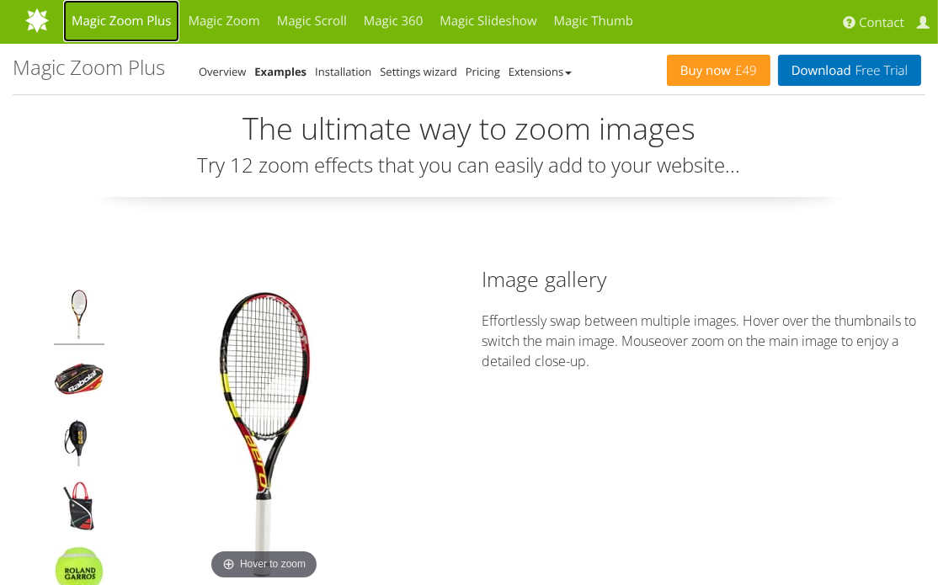
click at [147, 19] on link "Magic Zoom Plus" at bounding box center [121, 21] width 116 height 42
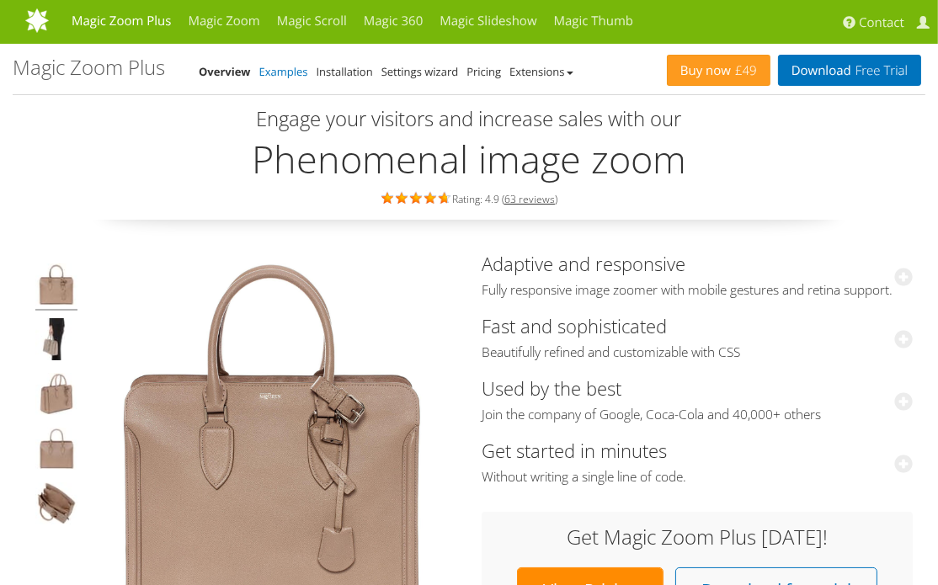
click at [290, 74] on link "Examples" at bounding box center [283, 71] width 49 height 15
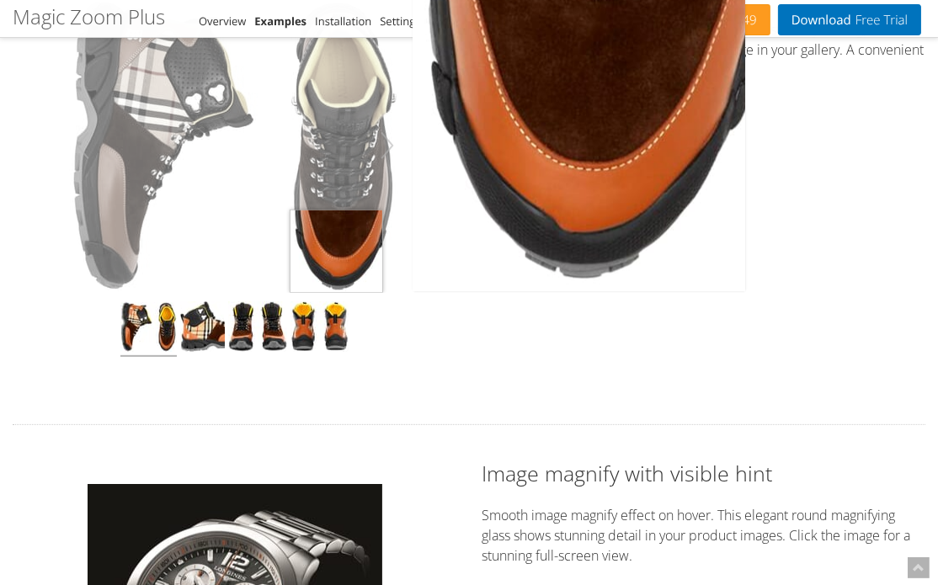
scroll to position [561, 0]
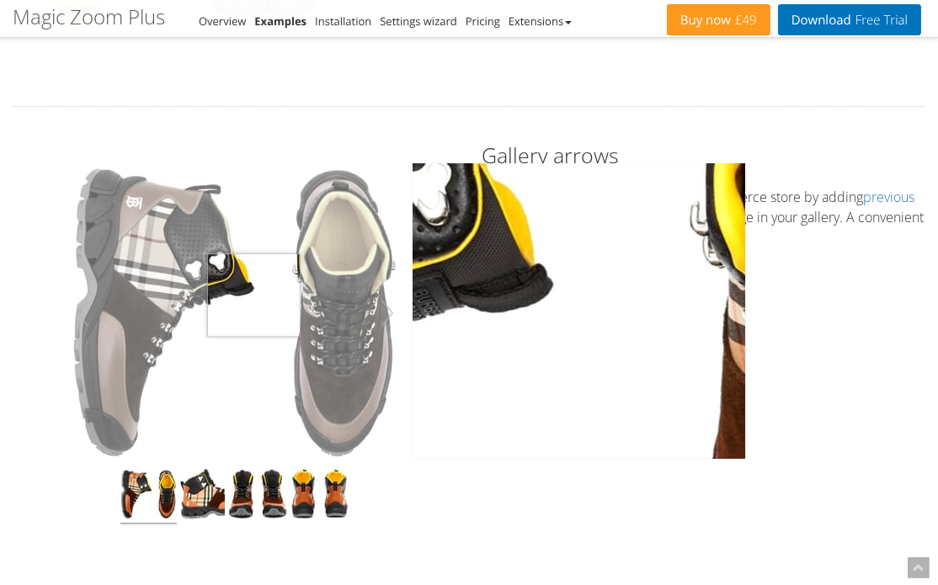
click at [254, 293] on img at bounding box center [235, 313] width 332 height 295
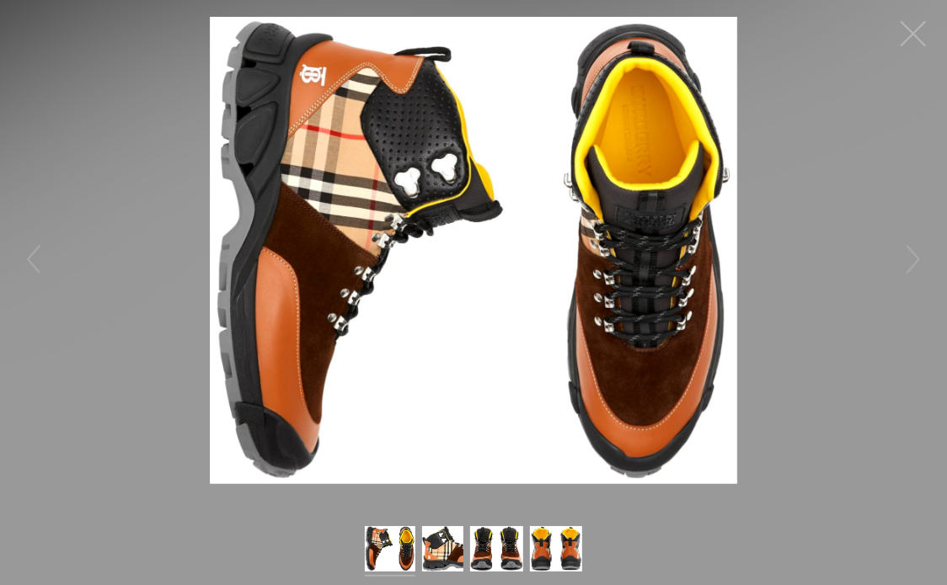
click at [913, 35] on button "button" at bounding box center [913, 33] width 51 height 51
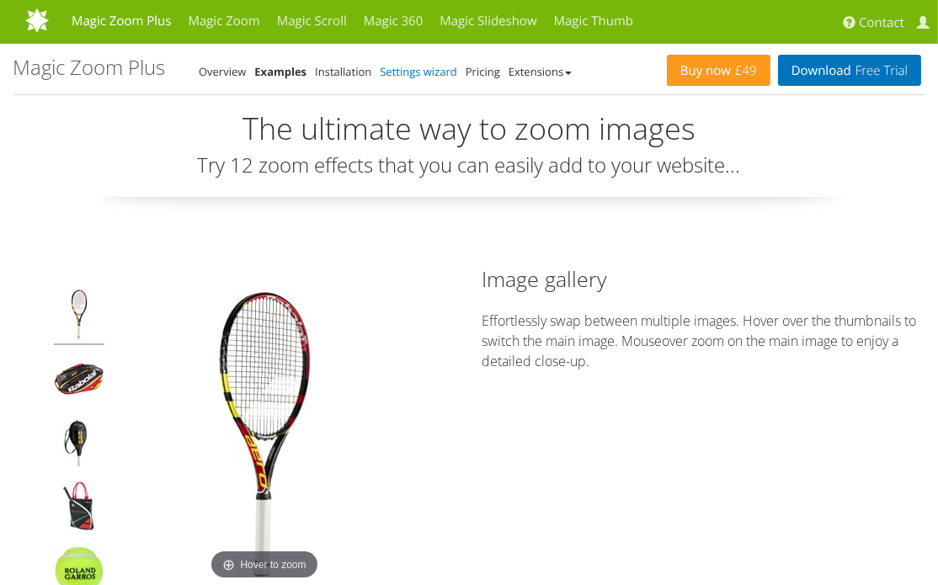
click at [415, 70] on link "Settings wizard" at bounding box center [418, 71] width 77 height 15
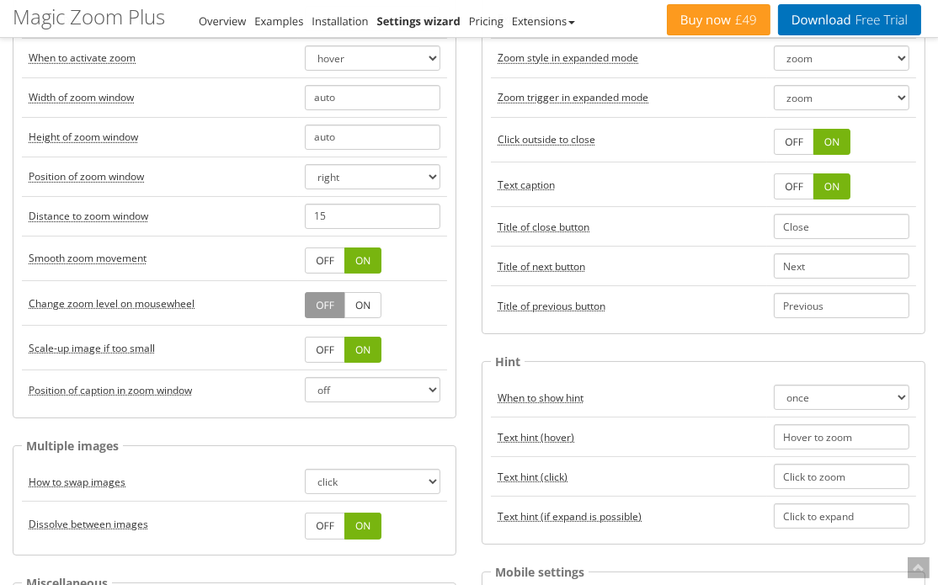
scroll to position [187, 0]
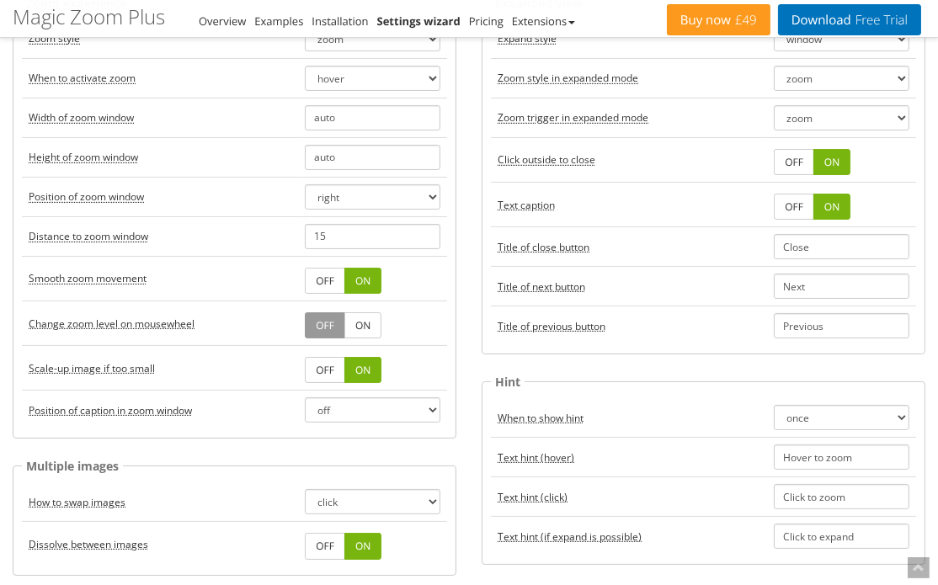
click at [815, 161] on link "ON" at bounding box center [832, 162] width 37 height 26
click at [798, 163] on link "OFF" at bounding box center [794, 162] width 40 height 26
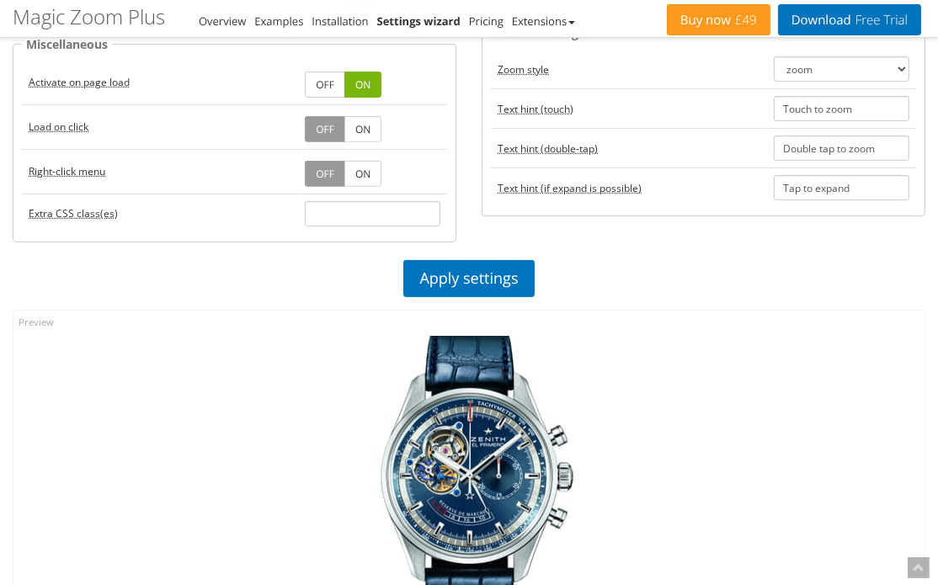
scroll to position [749, 0]
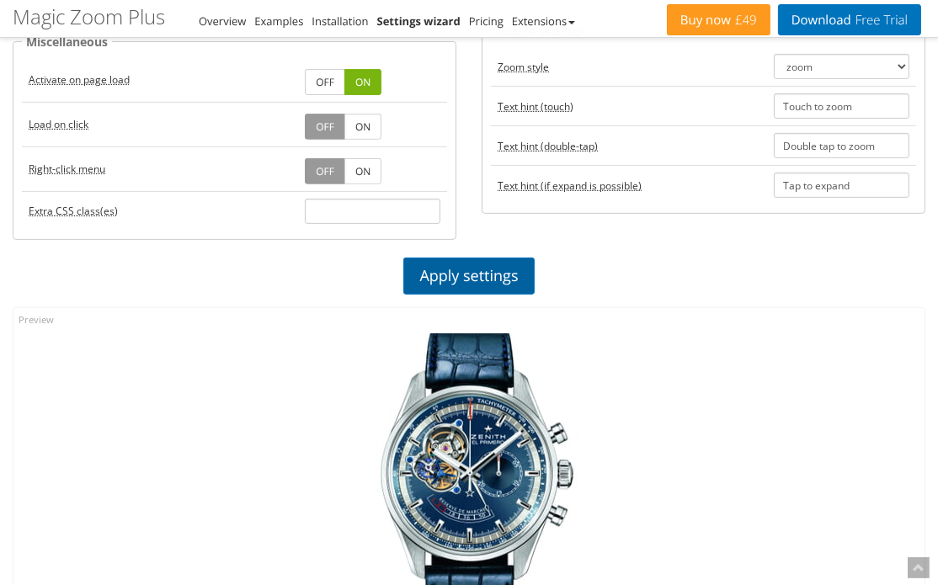
click at [487, 268] on link "Apply settings" at bounding box center [468, 276] width 131 height 37
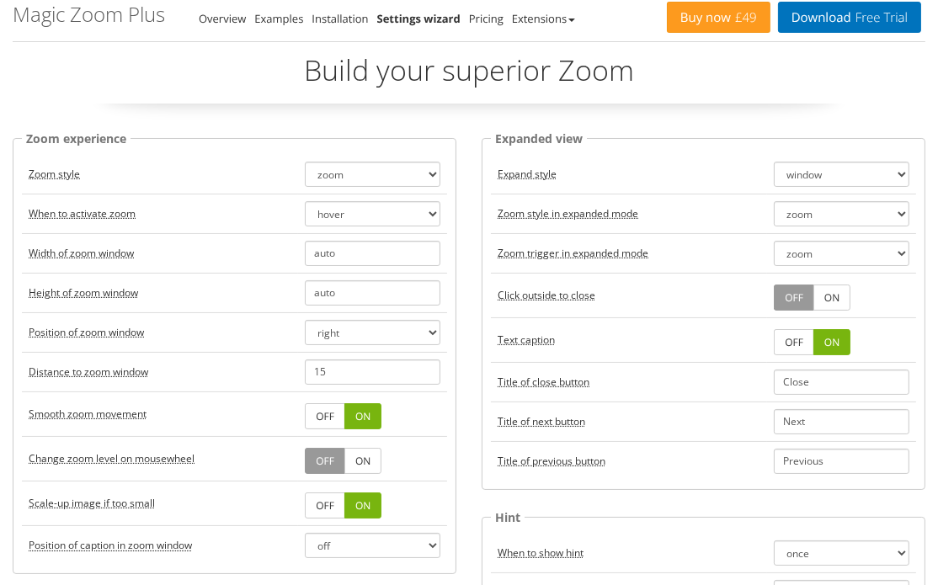
scroll to position [0, 0]
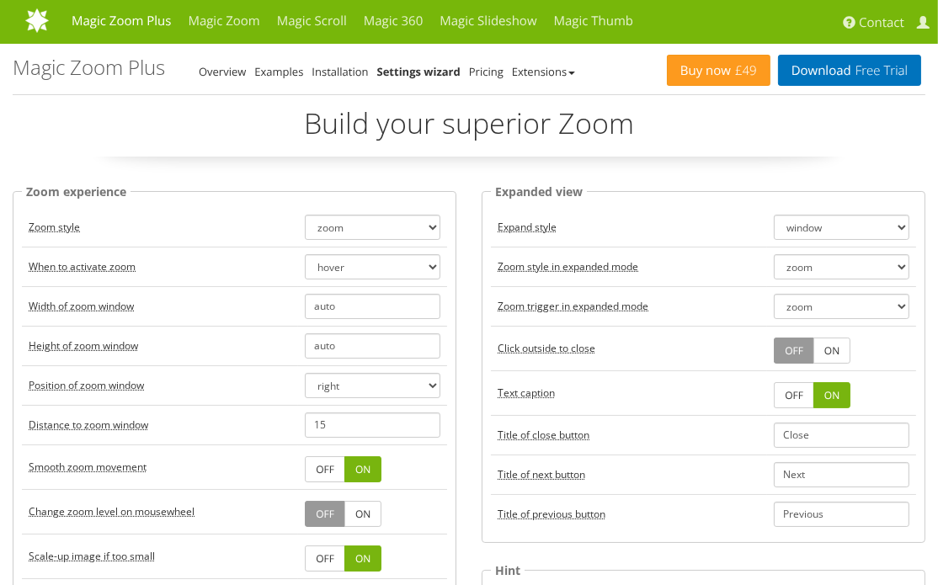
click at [827, 338] on link "ON" at bounding box center [832, 351] width 37 height 26
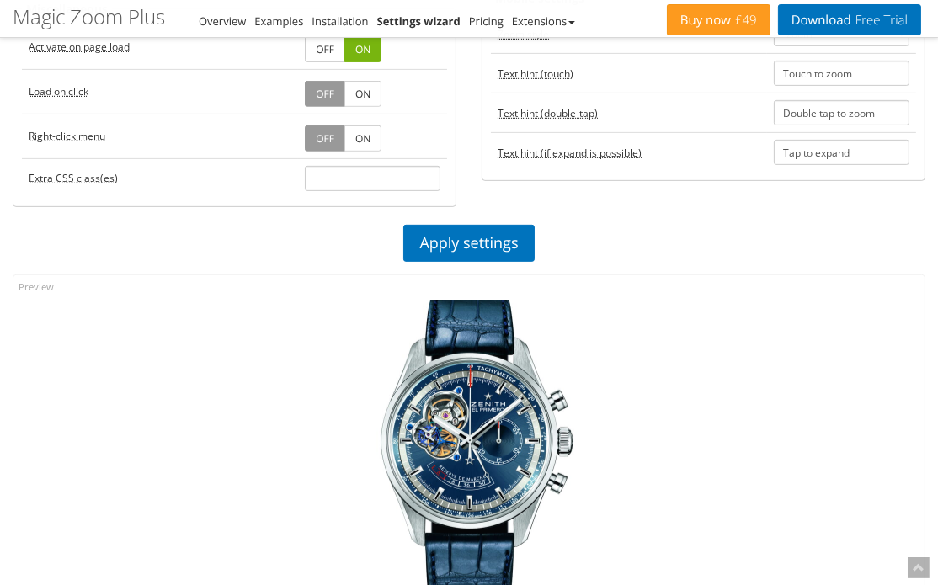
scroll to position [561, 0]
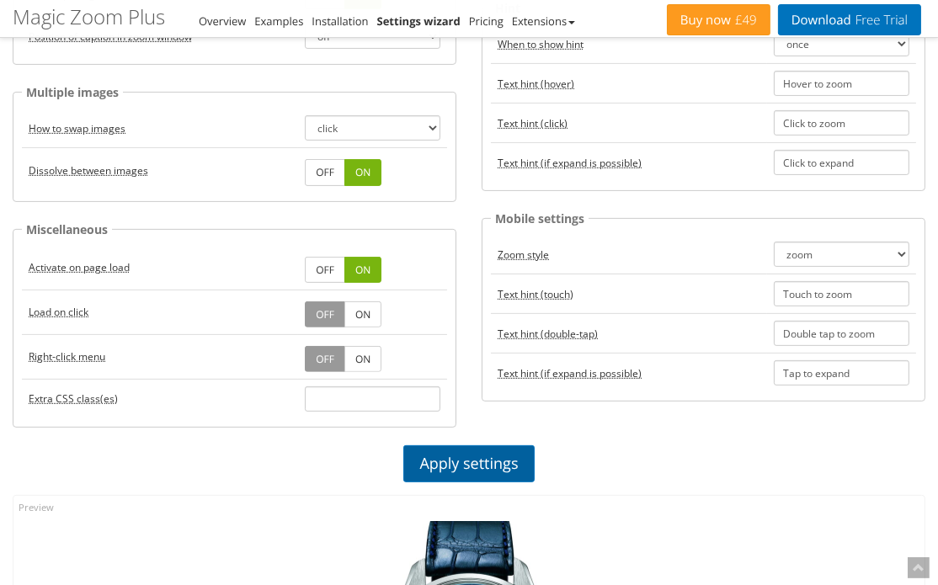
click at [457, 451] on link "Apply settings" at bounding box center [468, 464] width 131 height 37
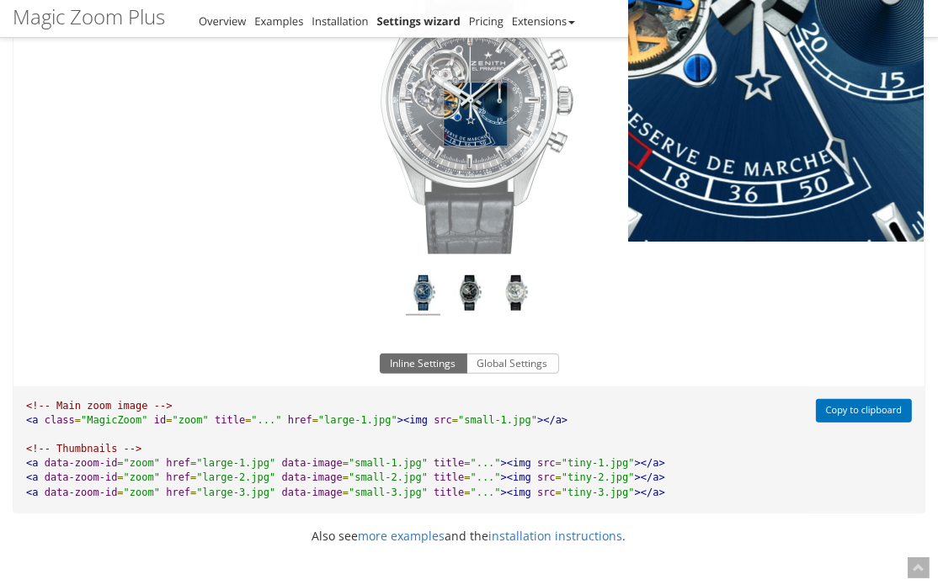
click at [476, 101] on img at bounding box center [469, 107] width 295 height 295
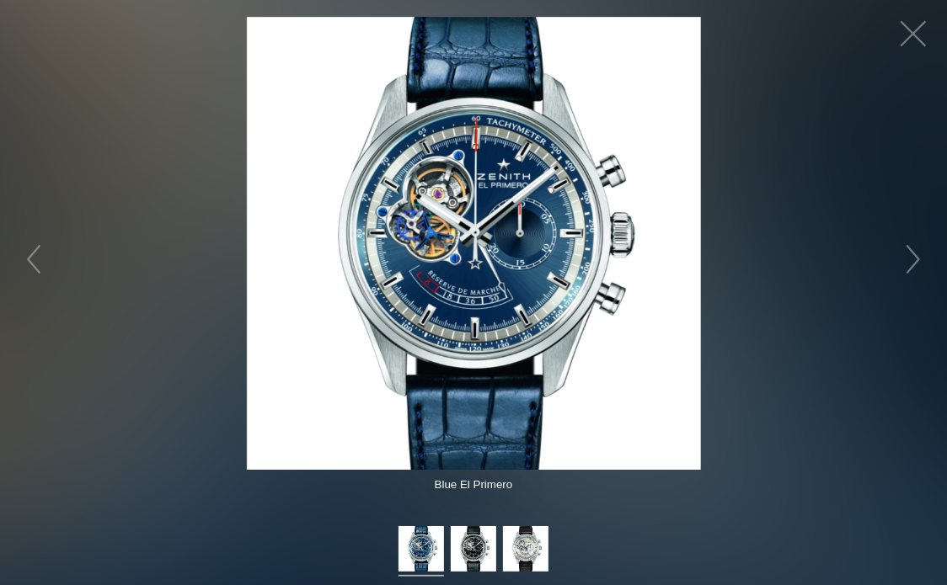
click at [771, 252] on figure "Click to expand" at bounding box center [473, 243] width 947 height 453
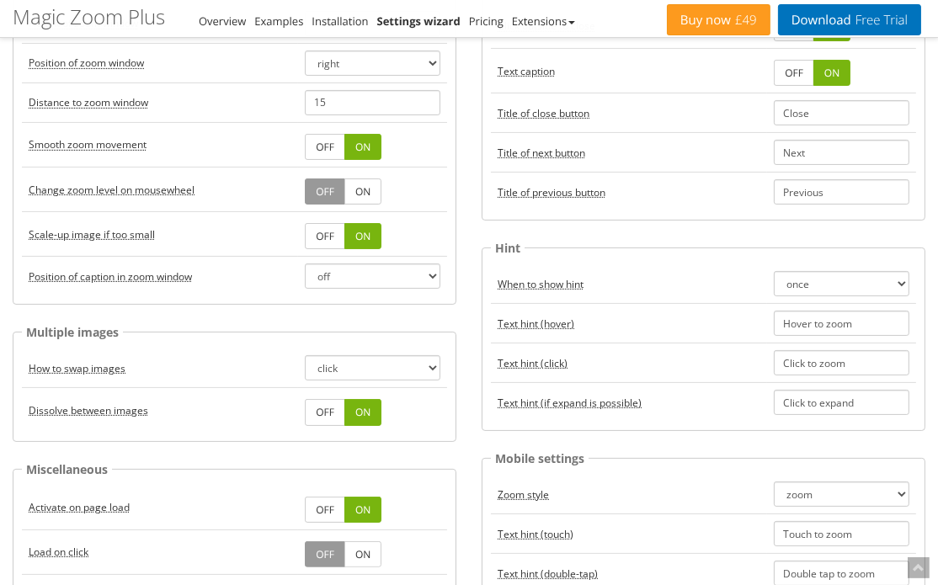
scroll to position [319, 0]
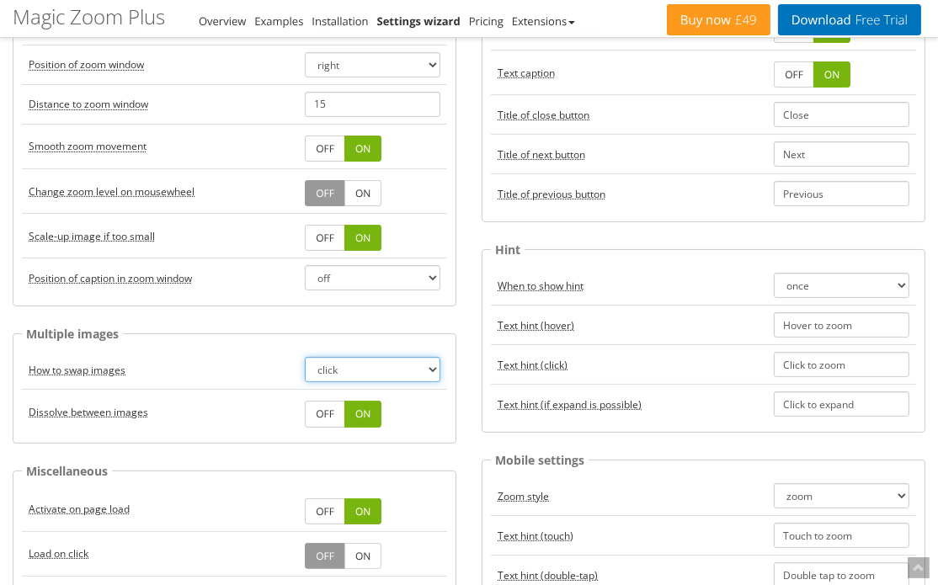
click at [430, 365] on select "click hover" at bounding box center [373, 369] width 136 height 25
click at [429, 365] on select "click hover" at bounding box center [373, 369] width 136 height 25
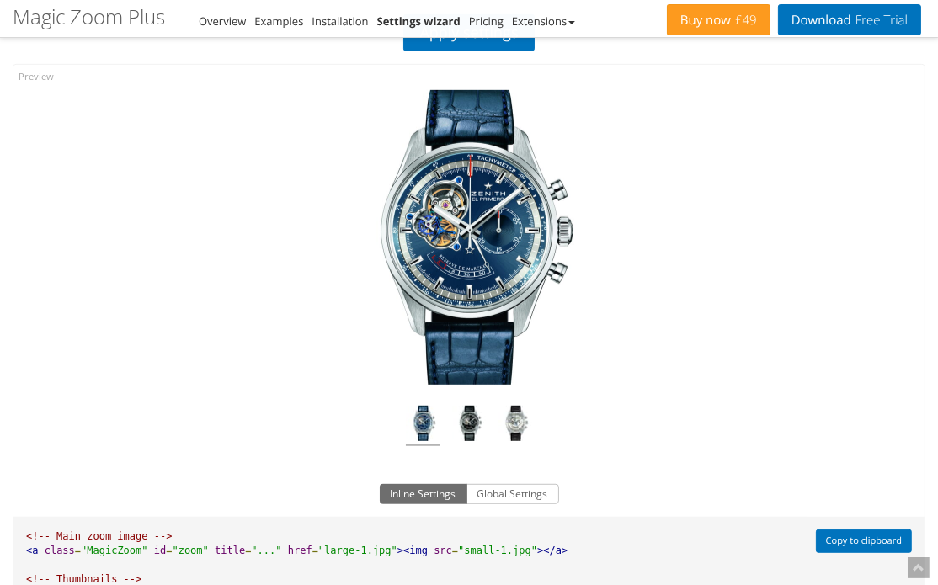
scroll to position [788, 0]
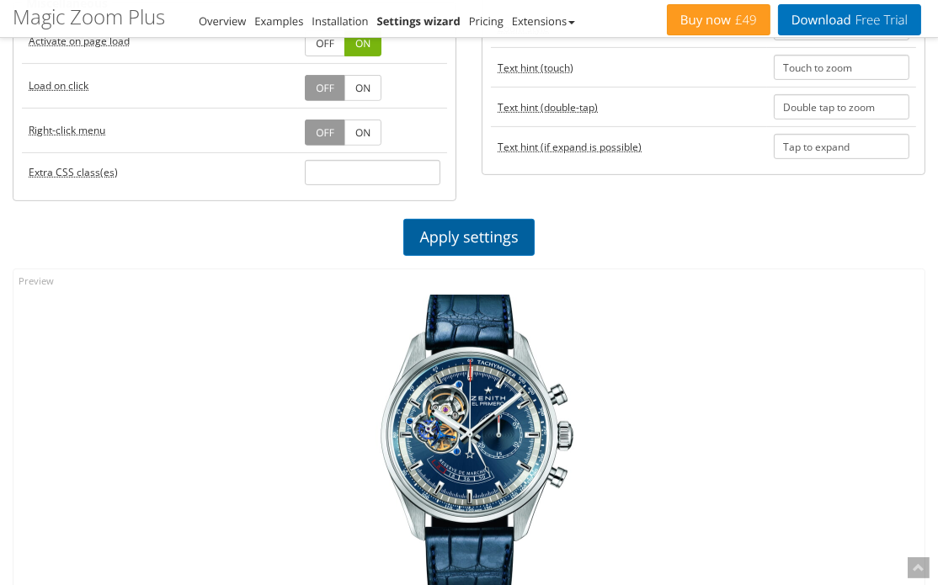
click at [477, 227] on link "Apply settings" at bounding box center [468, 237] width 131 height 37
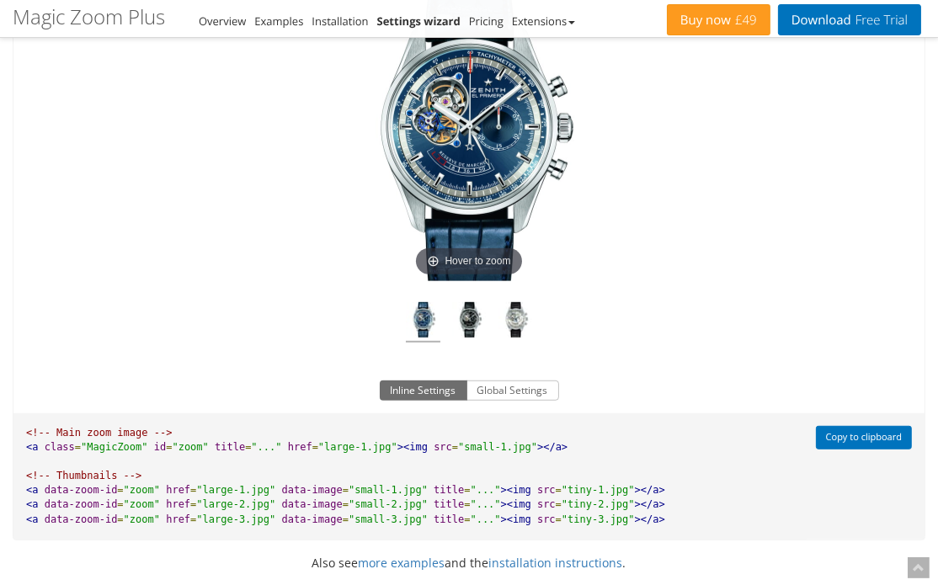
scroll to position [1349, 0]
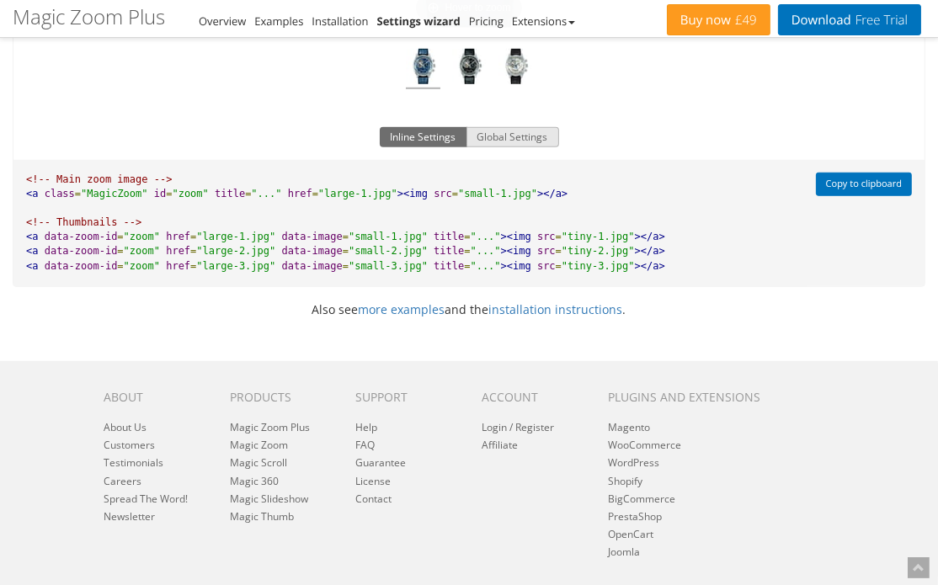
click at [503, 142] on button "Global Settings" at bounding box center [513, 137] width 93 height 20
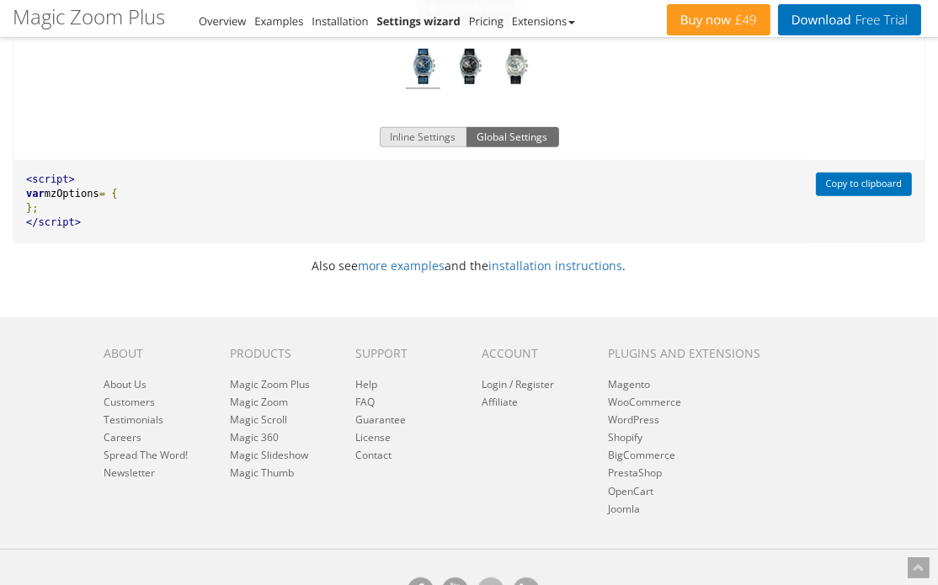
click at [430, 138] on button "Inline Settings" at bounding box center [424, 137] width 88 height 20
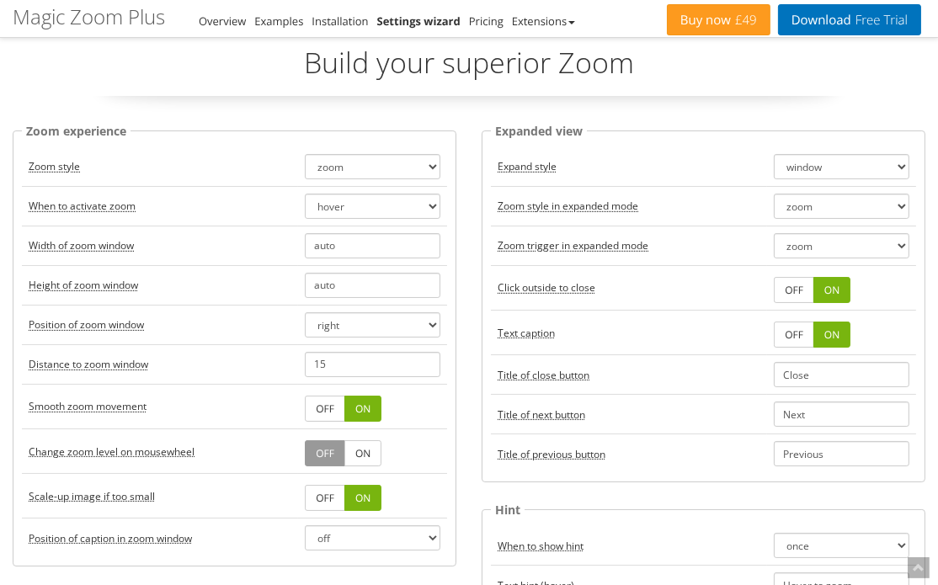
scroll to position [0, 0]
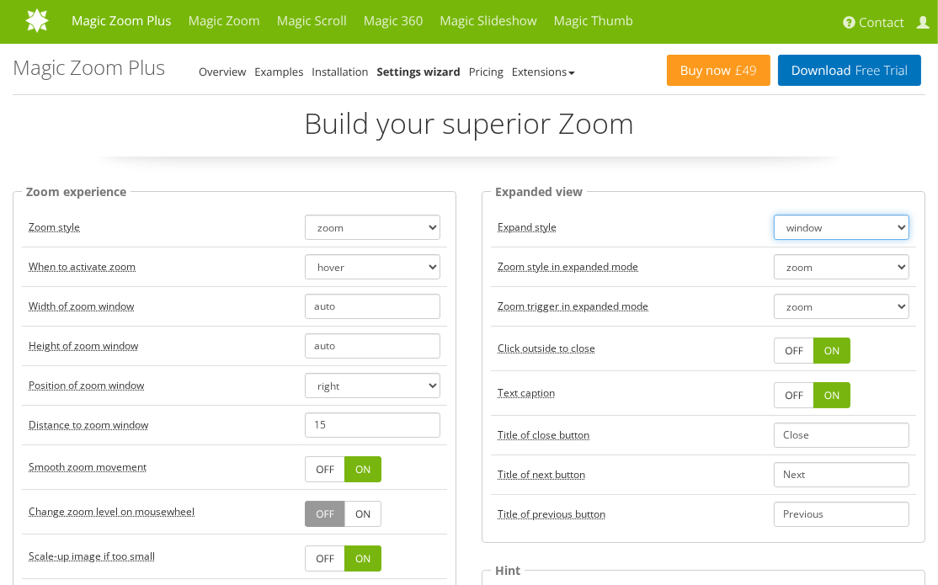
click at [902, 232] on select "window fullscreen off" at bounding box center [842, 227] width 136 height 25
drag, startPoint x: 843, startPoint y: 235, endPoint x: 834, endPoint y: 237, distance: 9.4
click at [843, 235] on select "window fullscreen off" at bounding box center [842, 227] width 136 height 25
click at [838, 270] on select "zoom magnifier off" at bounding box center [842, 266] width 136 height 25
click at [840, 270] on select "zoom magnifier off" at bounding box center [842, 266] width 136 height 25
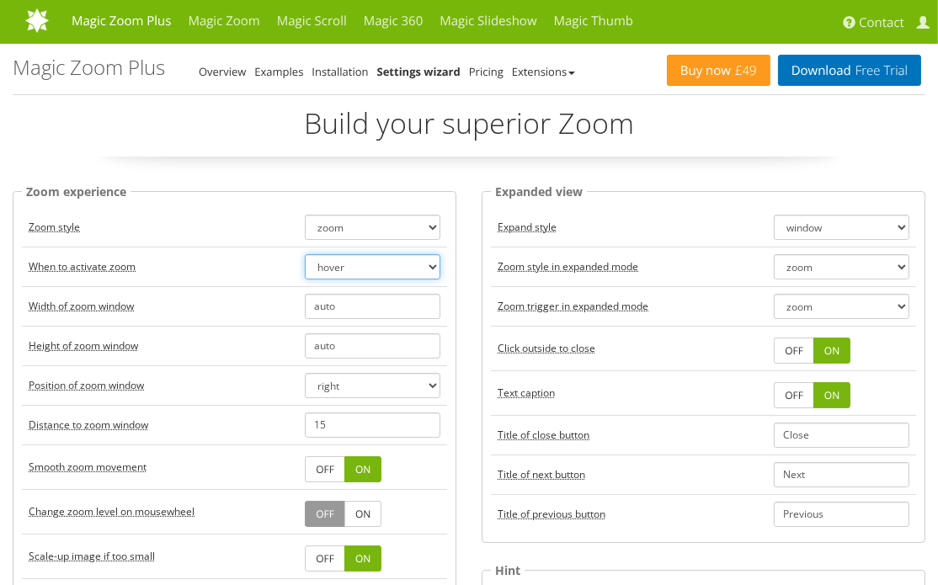
click at [368, 270] on select "hover click" at bounding box center [373, 266] width 136 height 25
click at [305, 254] on select "hover click" at bounding box center [373, 266] width 136 height 25
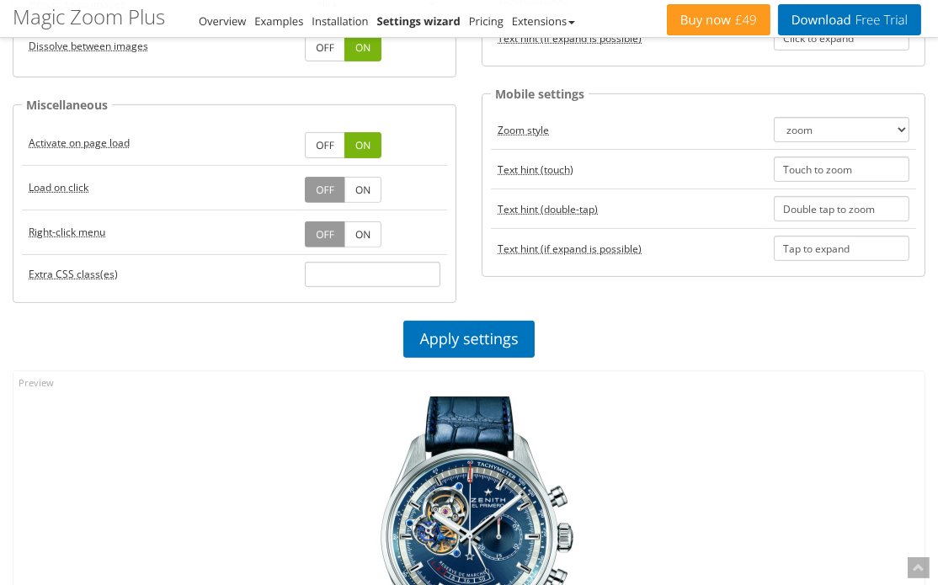
scroll to position [749, 0]
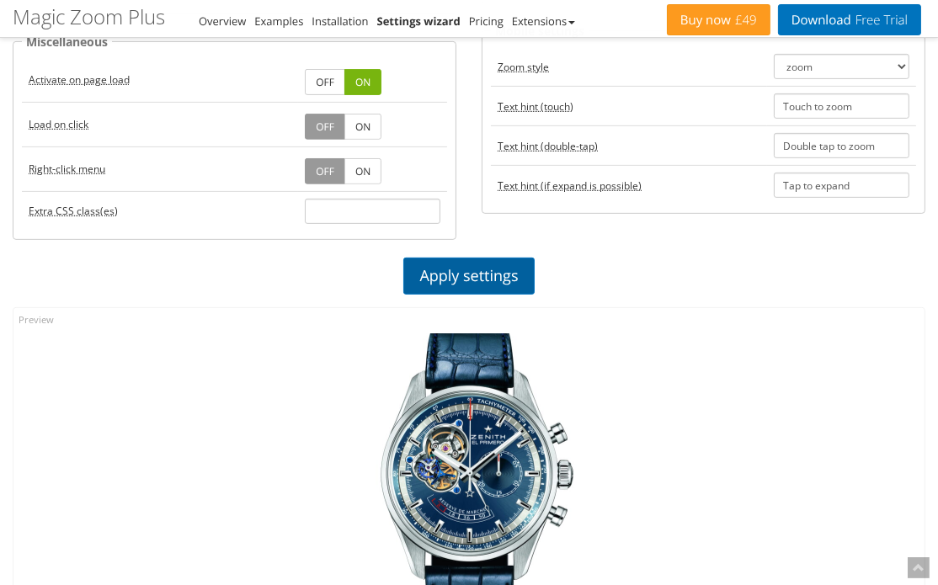
click at [483, 258] on link "Apply settings" at bounding box center [468, 276] width 131 height 37
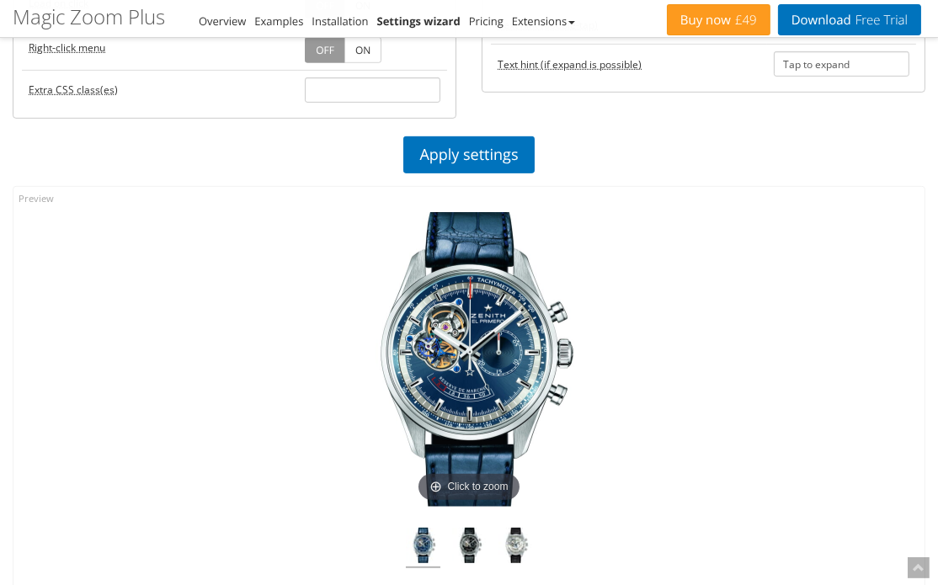
scroll to position [935, 0]
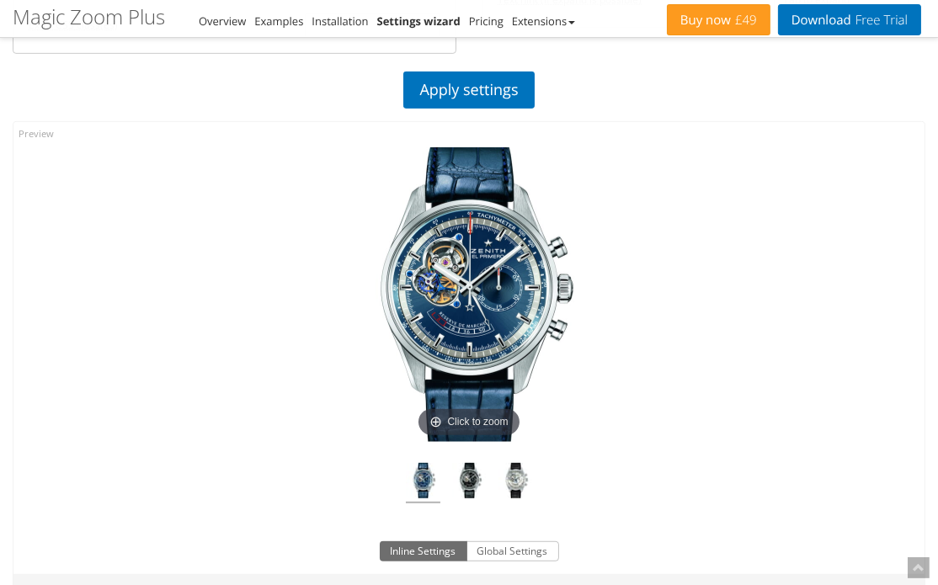
click at [480, 248] on img at bounding box center [469, 294] width 295 height 295
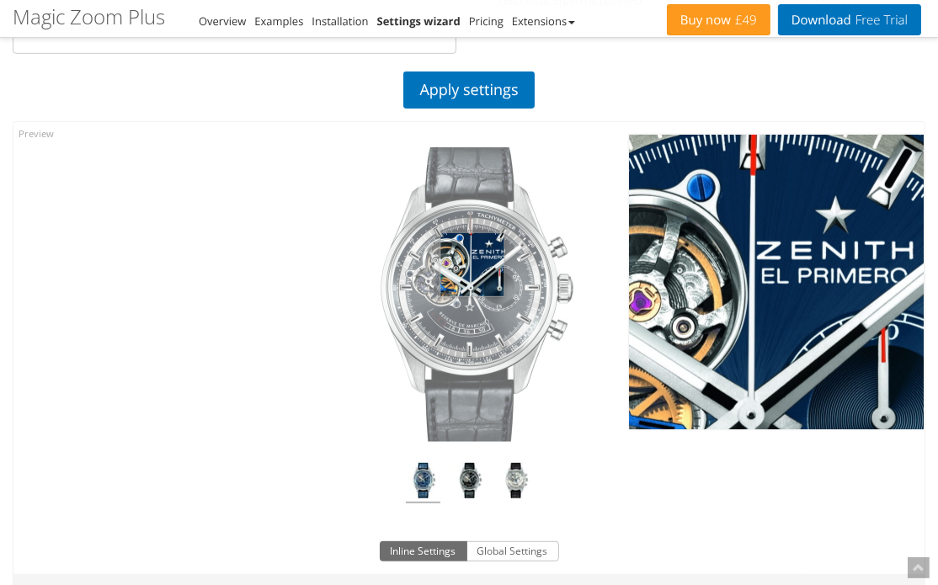
click at [472, 253] on img at bounding box center [469, 294] width 295 height 295
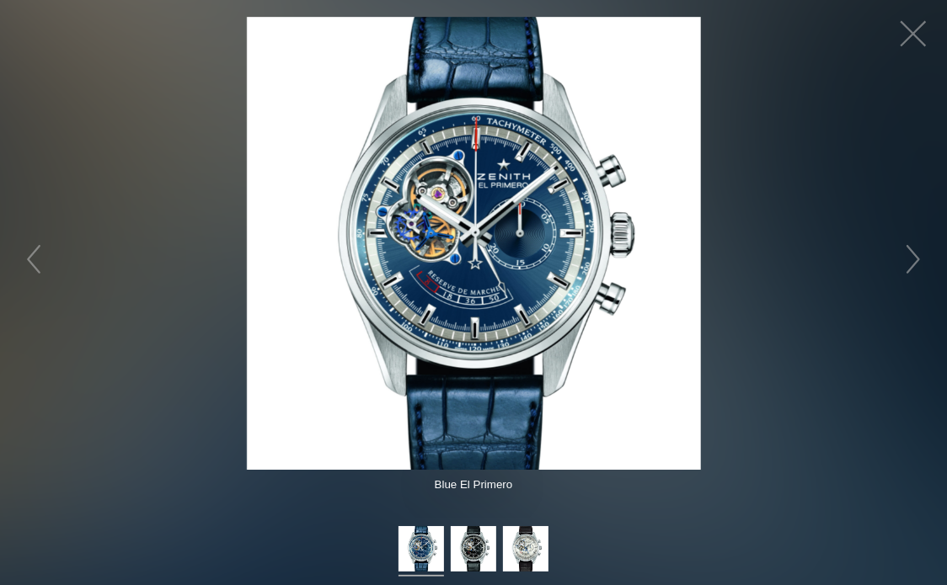
click at [829, 205] on figure "Click to expand" at bounding box center [473, 243] width 947 height 453
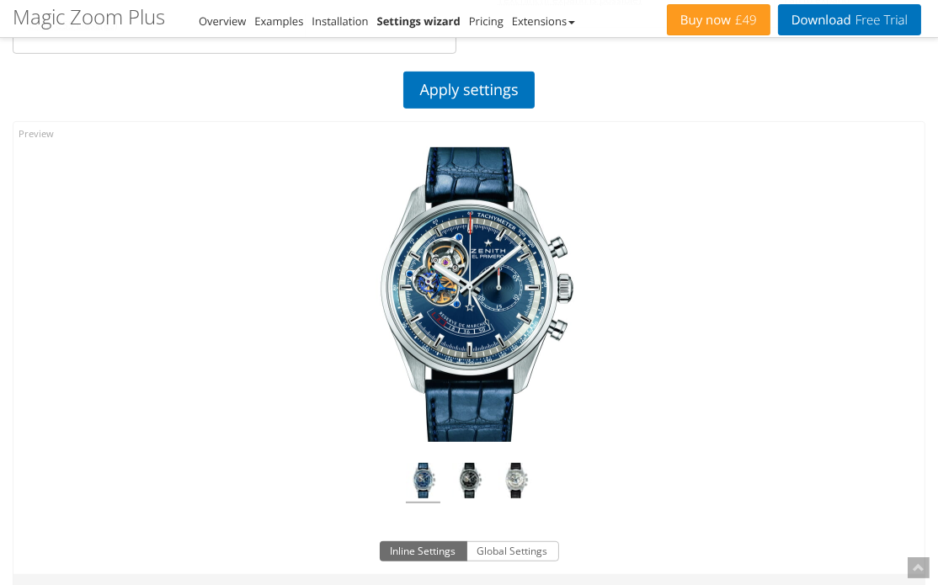
click at [472, 295] on img at bounding box center [469, 294] width 295 height 295
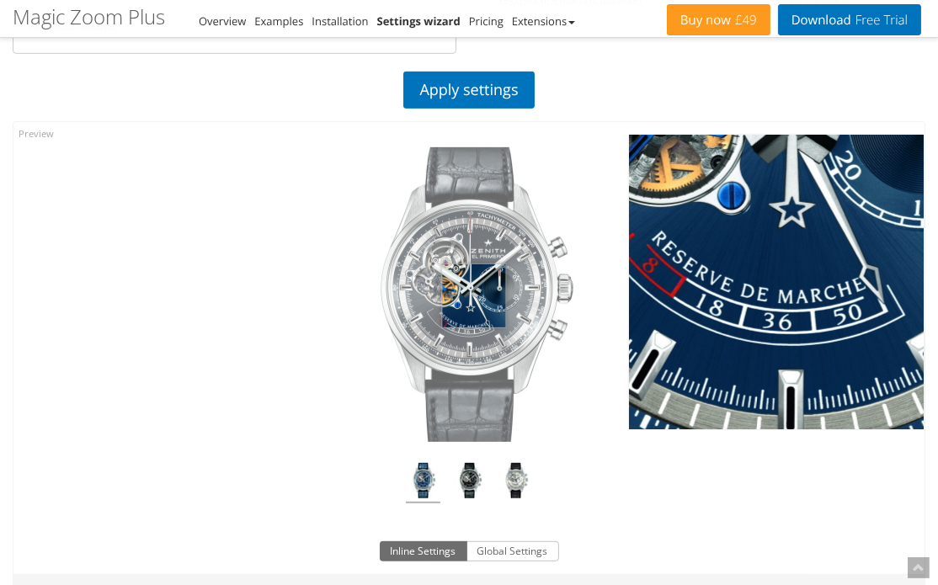
click at [474, 281] on img at bounding box center [469, 294] width 295 height 295
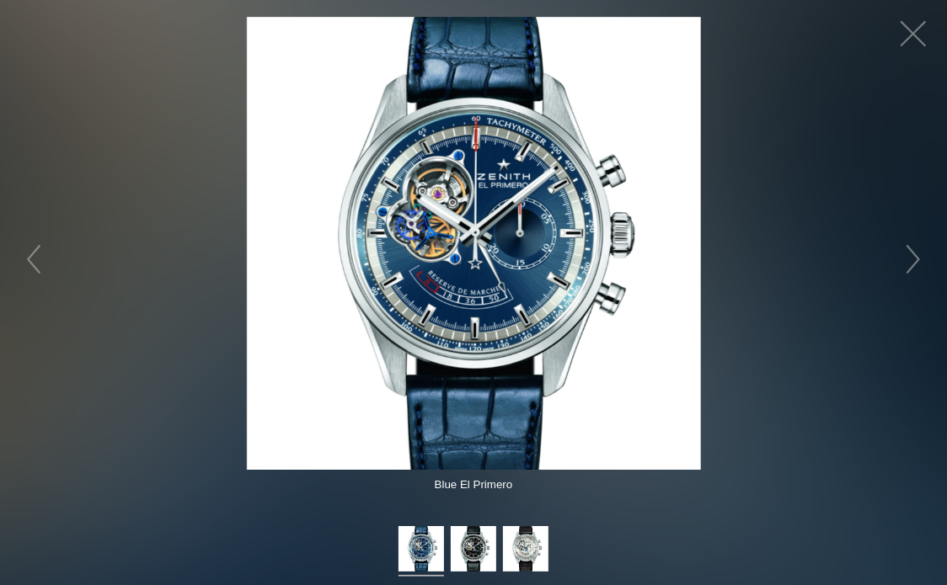
click at [805, 142] on figure "Click to expand" at bounding box center [473, 243] width 947 height 453
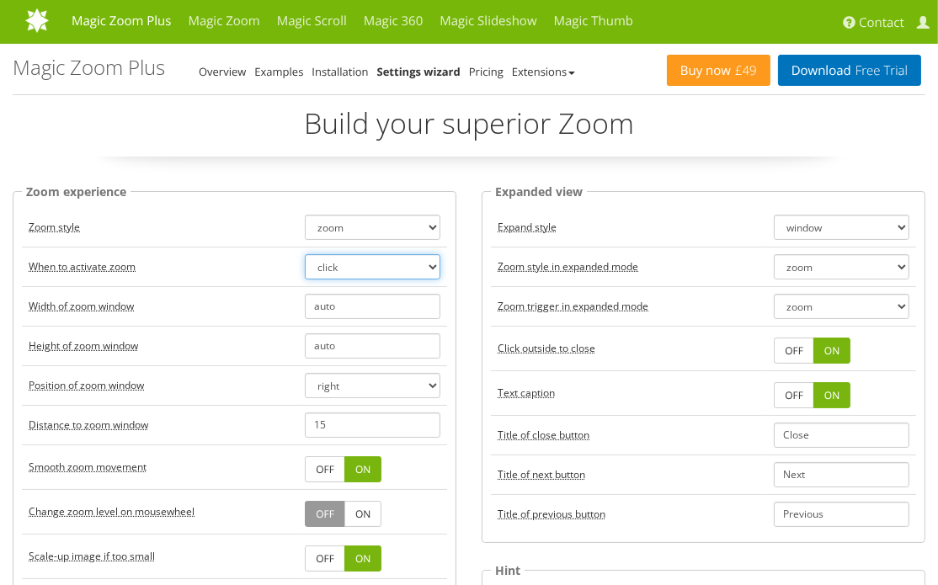
drag, startPoint x: 373, startPoint y: 266, endPoint x: 364, endPoint y: 268, distance: 9.4
click at [373, 266] on select "hover click" at bounding box center [373, 266] width 136 height 25
select select "hover"
click at [305, 254] on select "hover click" at bounding box center [373, 266] width 136 height 25
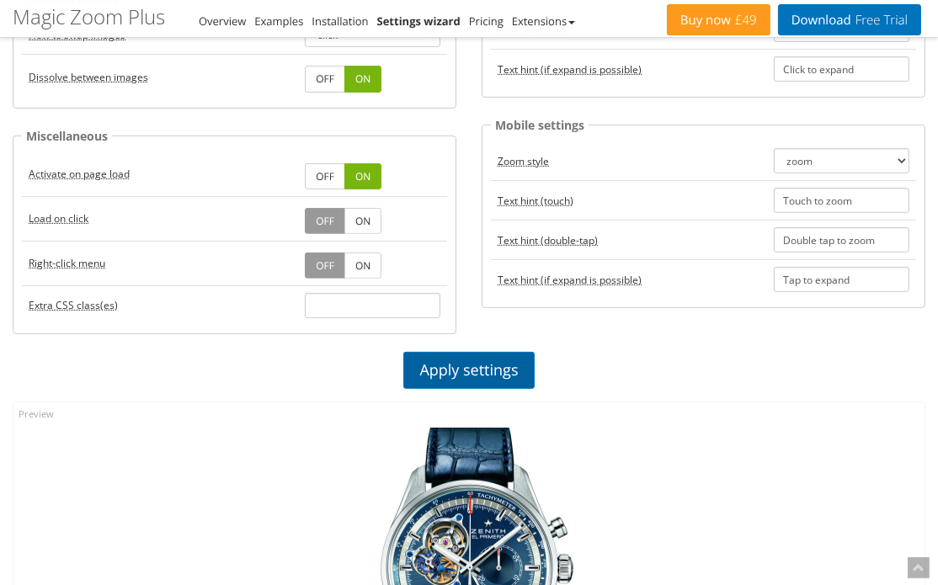
click at [455, 357] on link "Apply settings" at bounding box center [468, 370] width 131 height 37
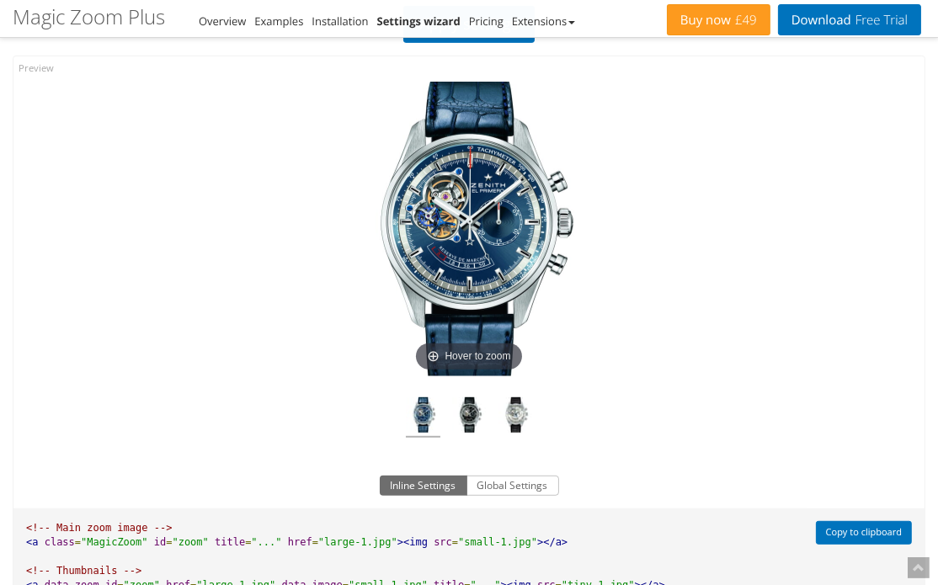
scroll to position [935, 0]
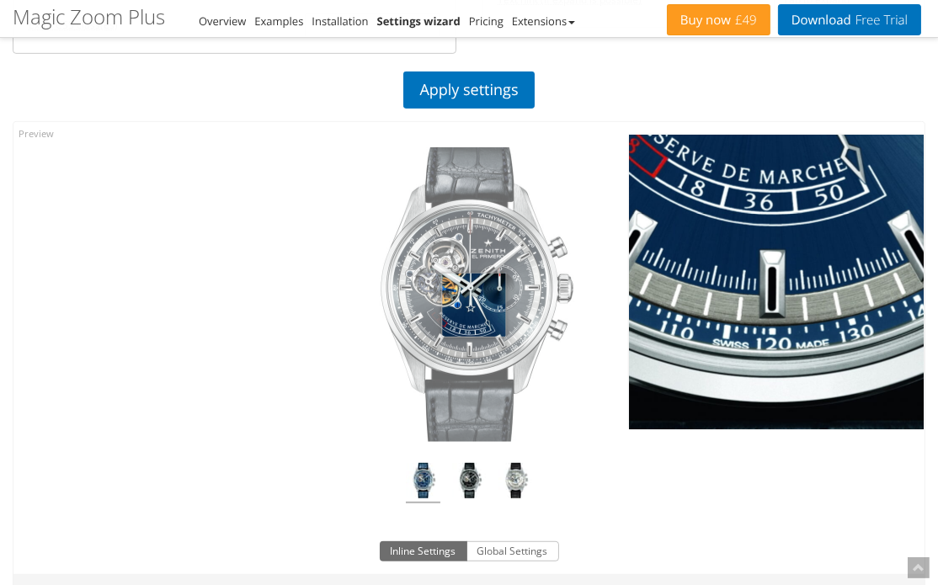
click at [471, 280] on img at bounding box center [469, 294] width 295 height 295
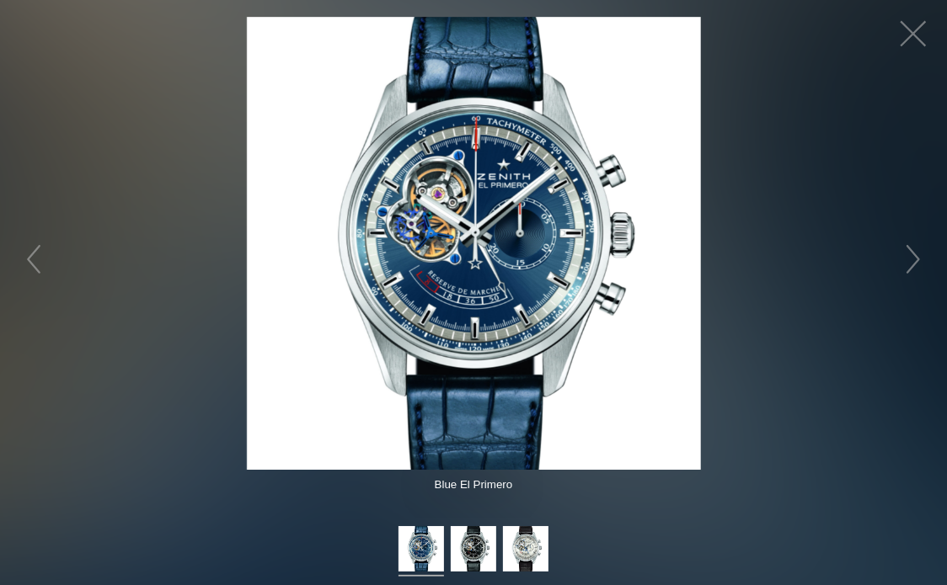
click at [788, 206] on figure "Click to expand" at bounding box center [473, 243] width 947 height 453
